Goal: Find specific page/section: Find specific page/section

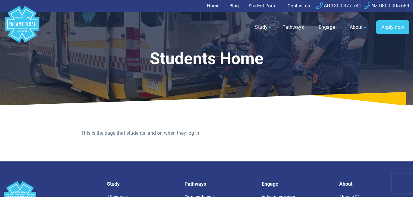
click at [279, 6] on link "Student Portal" at bounding box center [263, 6] width 37 height 12
click at [248, 5] on link "Student Portal" at bounding box center [263, 6] width 37 height 12
